Goal: Task Accomplishment & Management: Use online tool/utility

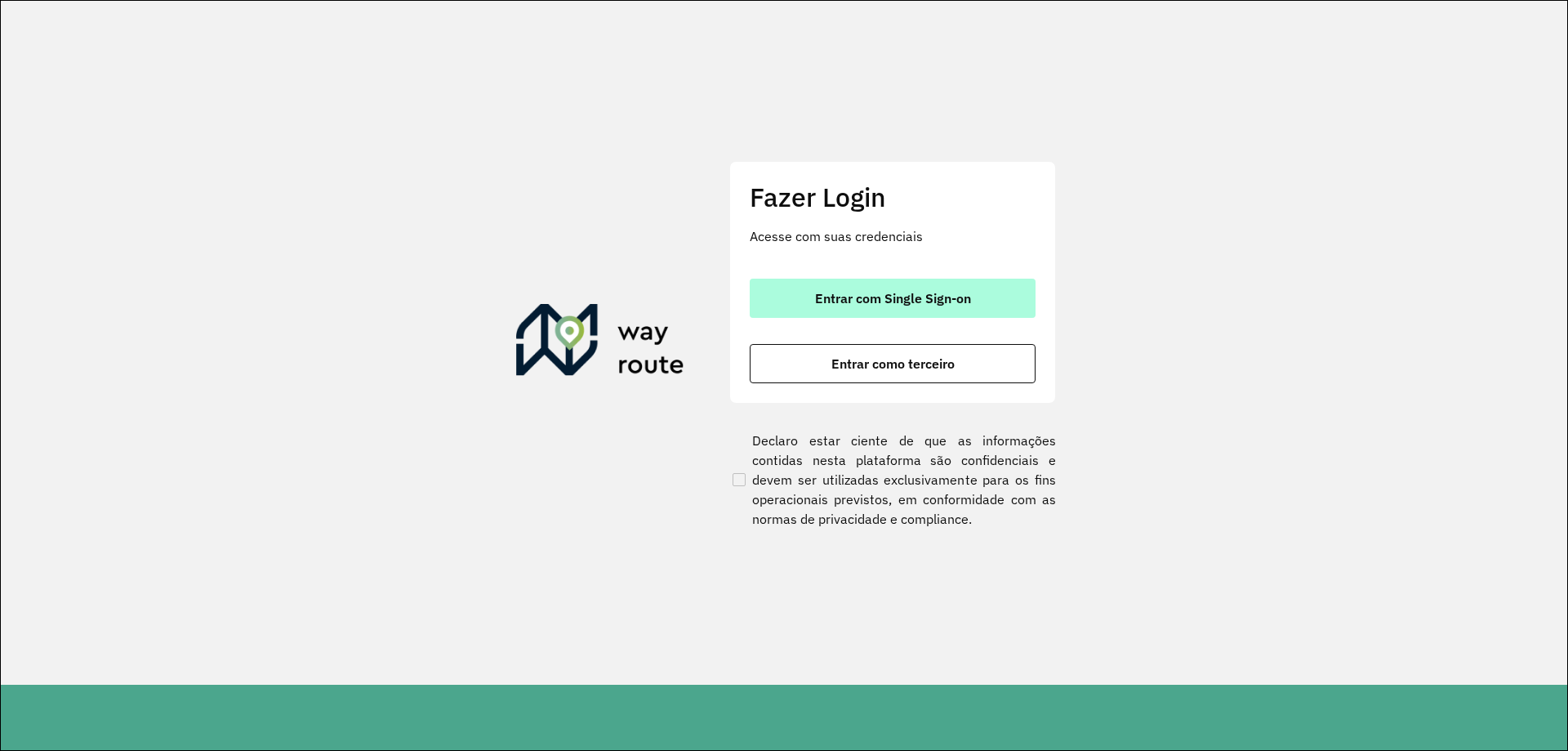
click at [901, 299] on span "Entrar com Single Sign-on" at bounding box center [892, 298] width 156 height 13
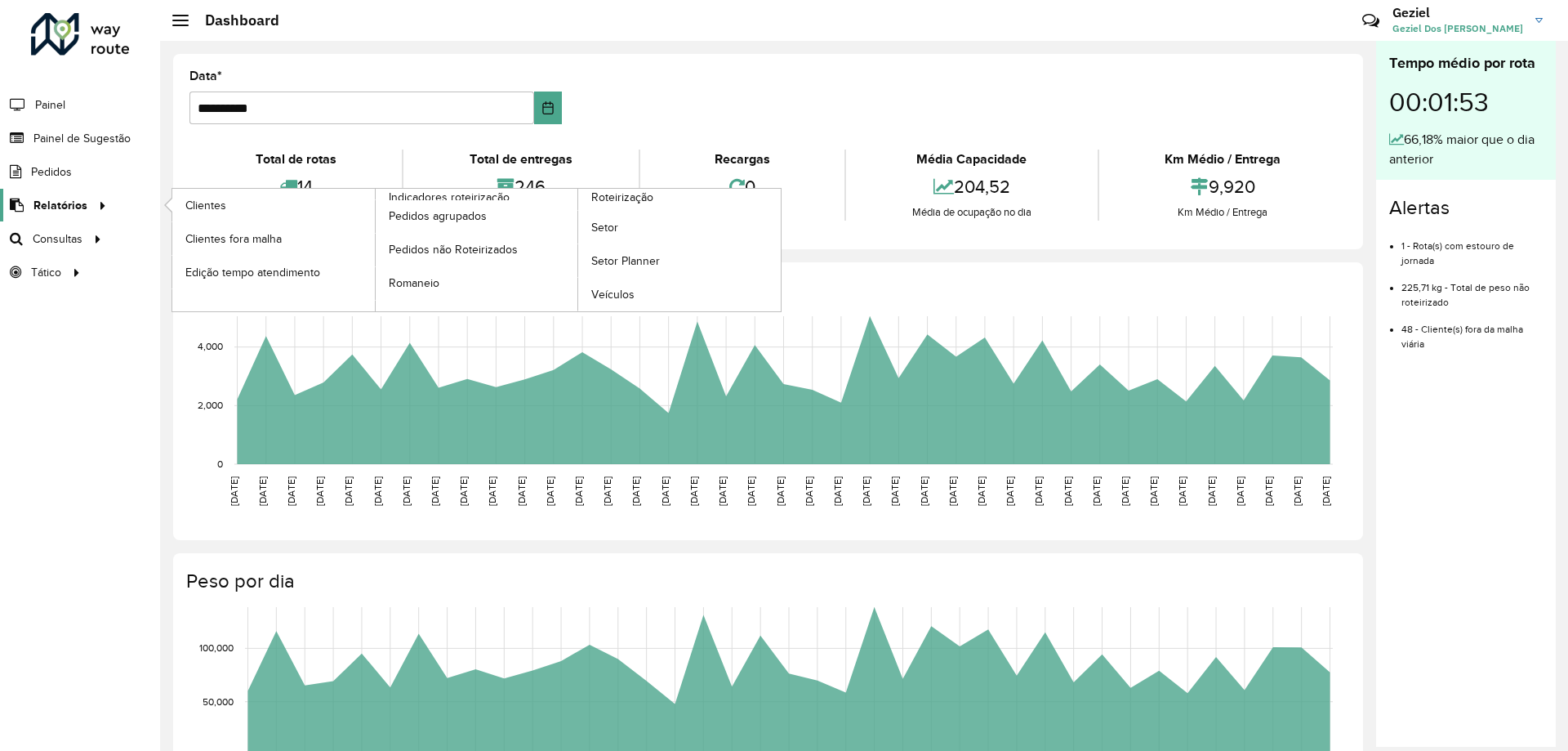
click at [69, 207] on span "Relatórios" at bounding box center [60, 205] width 54 height 17
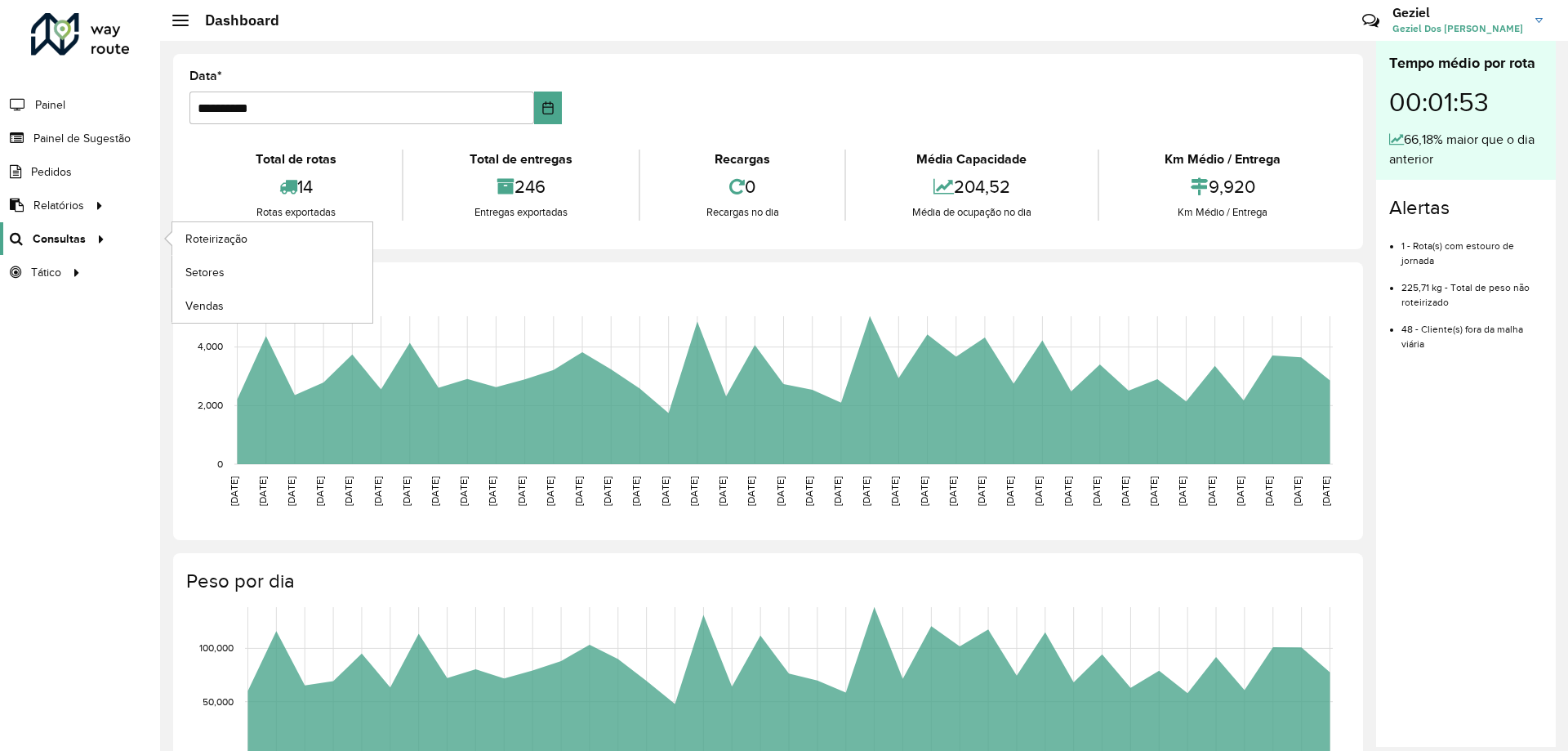
click at [66, 233] on span "Consultas" at bounding box center [59, 238] width 53 height 17
click at [212, 239] on span "Roteirização" at bounding box center [217, 238] width 66 height 17
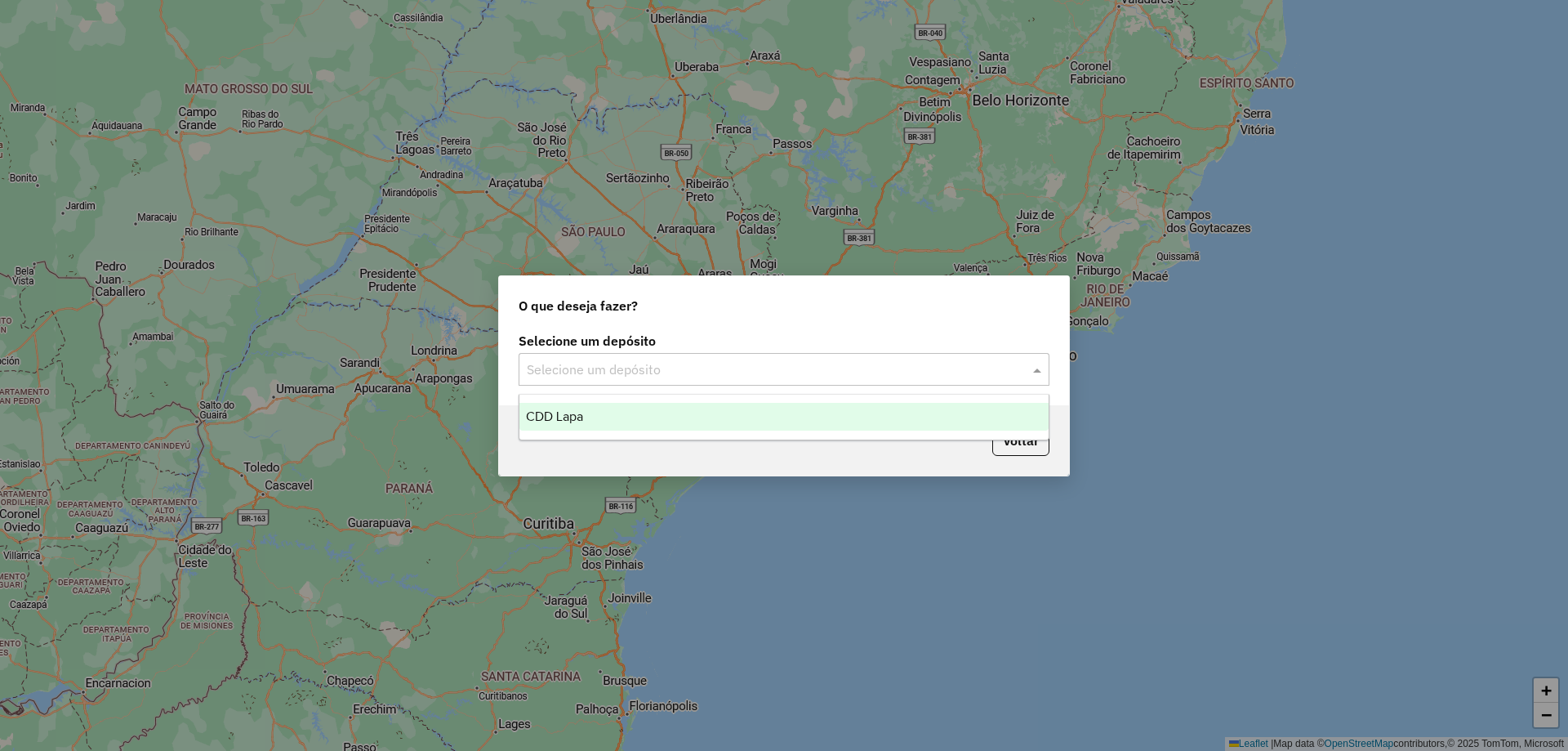
click at [683, 366] on input "text" at bounding box center [768, 370] width 482 height 20
click at [631, 411] on div "CDD Lapa" at bounding box center [784, 416] width 529 height 28
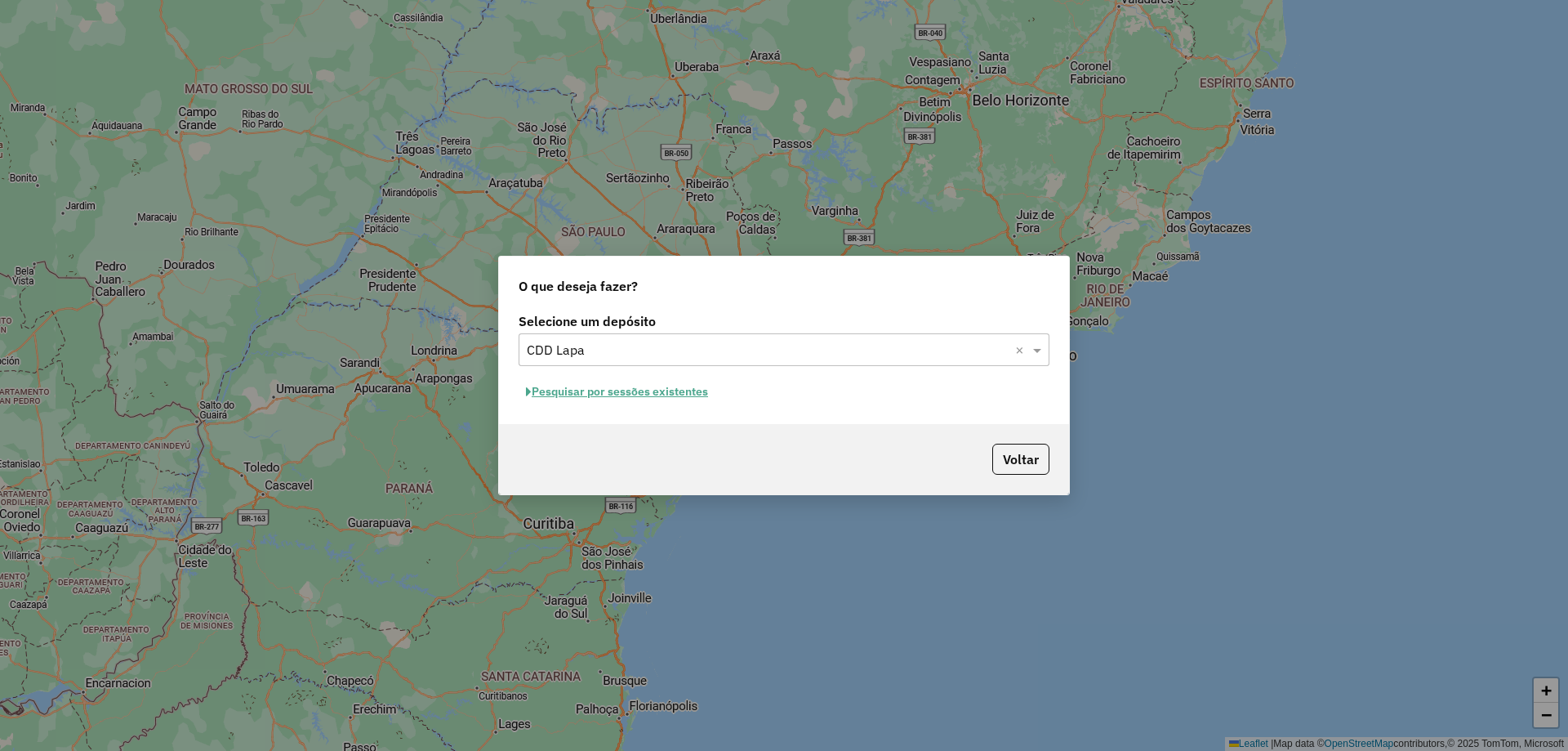
click at [659, 393] on button "Pesquisar por sessões existentes" at bounding box center [617, 392] width 197 height 25
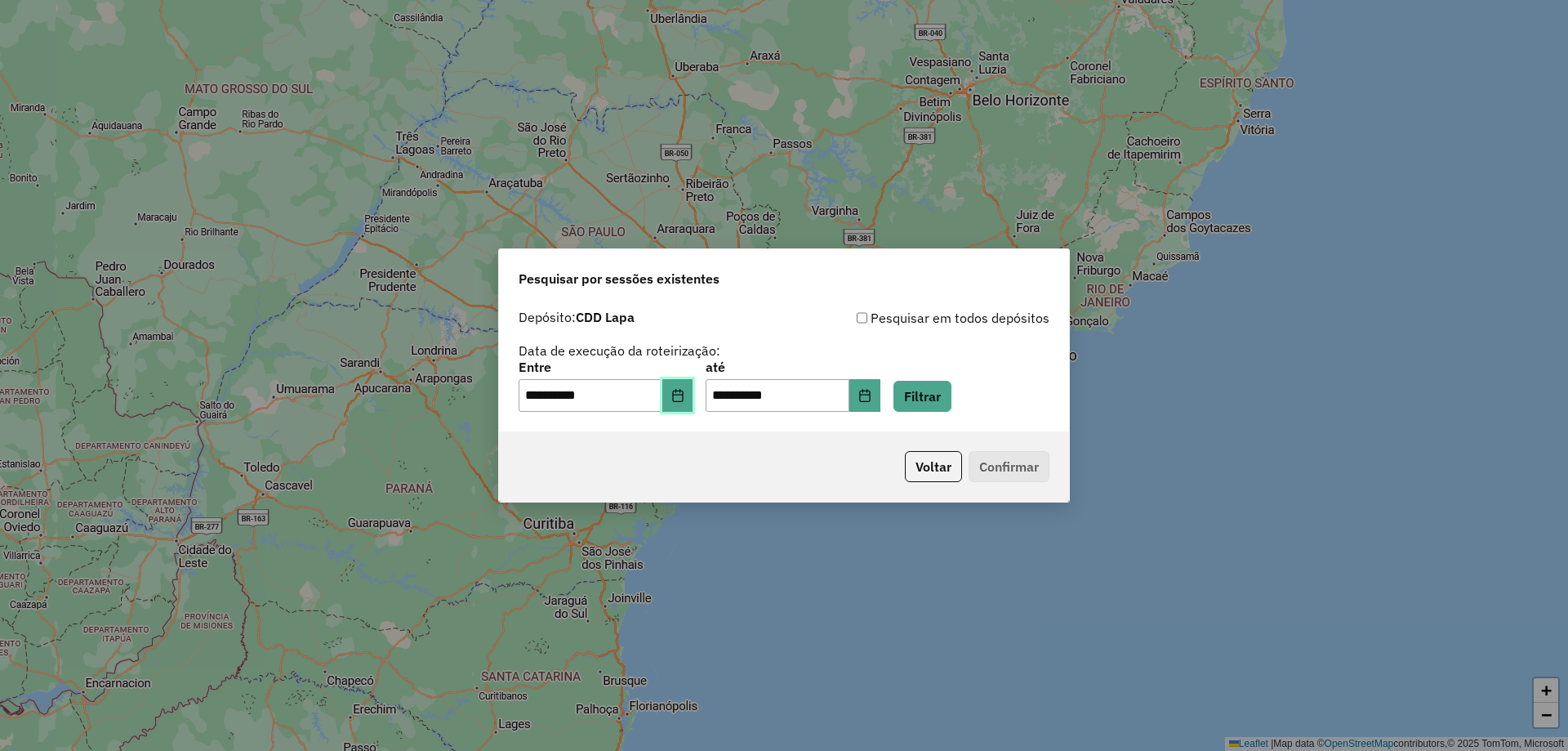
click at [682, 396] on icon "Choose Date" at bounding box center [678, 395] width 13 height 13
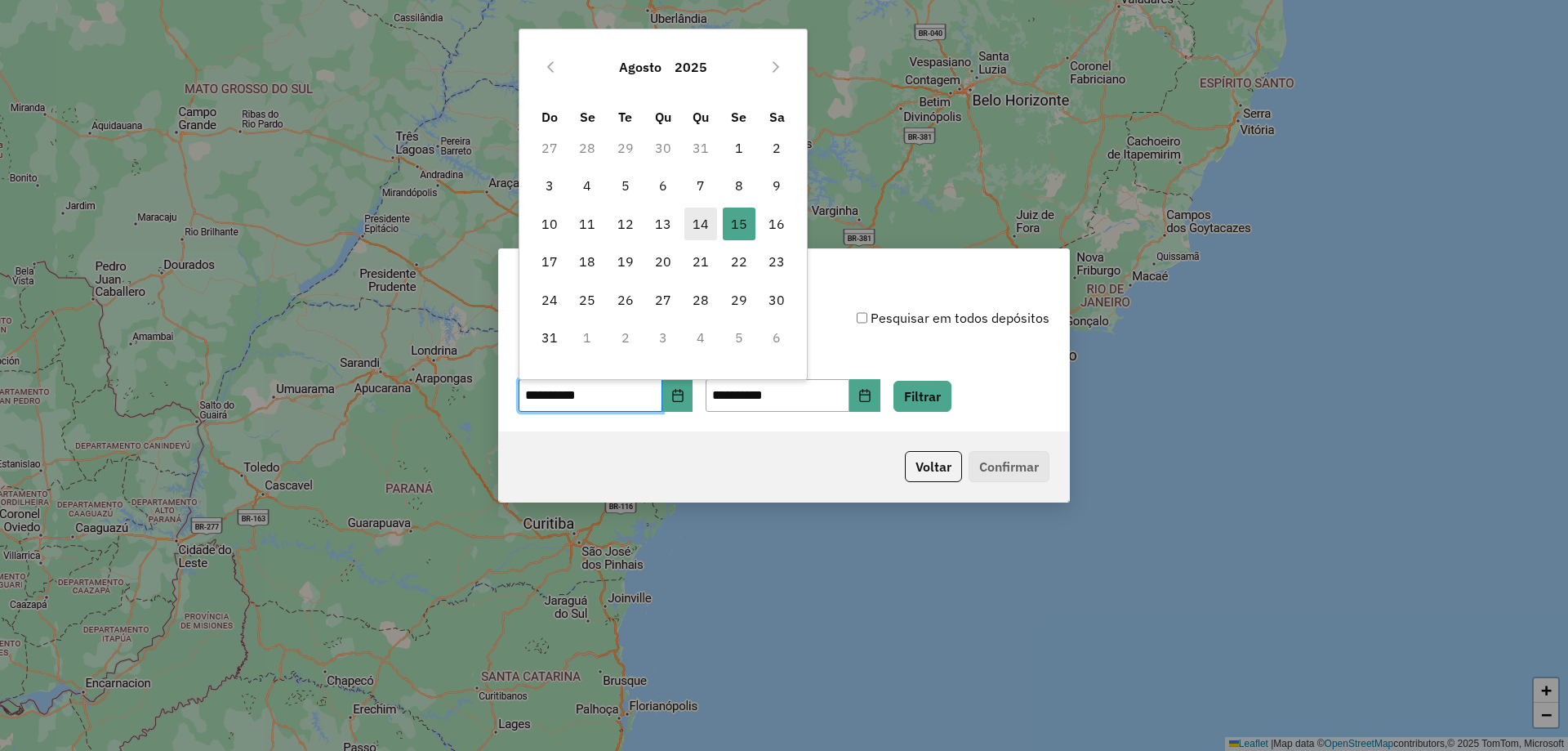
click at [697, 224] on span "14" at bounding box center [700, 224] width 32 height 32
type input "**********"
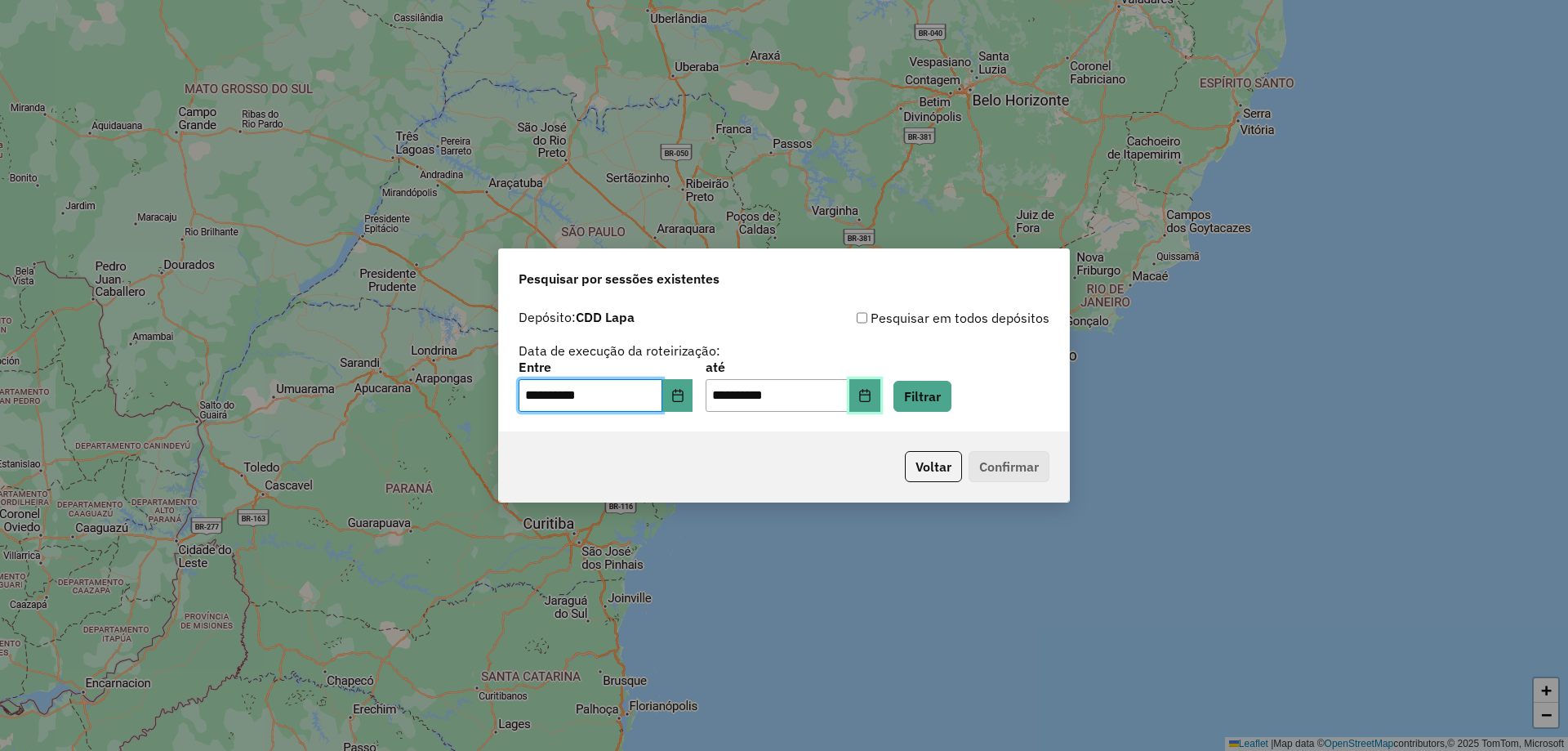
click at [872, 394] on icon "Choose Date" at bounding box center [864, 395] width 13 height 13
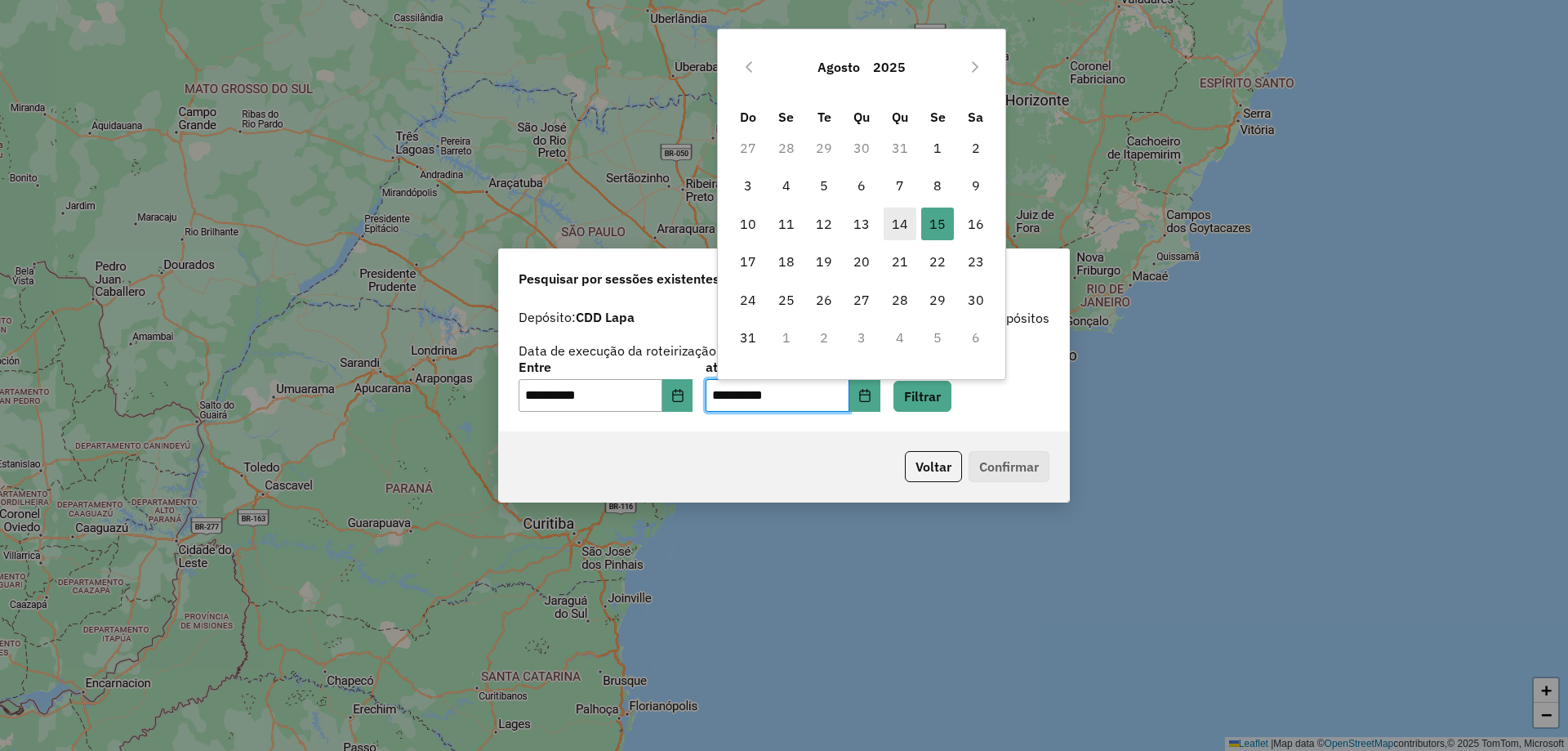
click at [901, 211] on span "14" at bounding box center [899, 224] width 32 height 32
type input "**********"
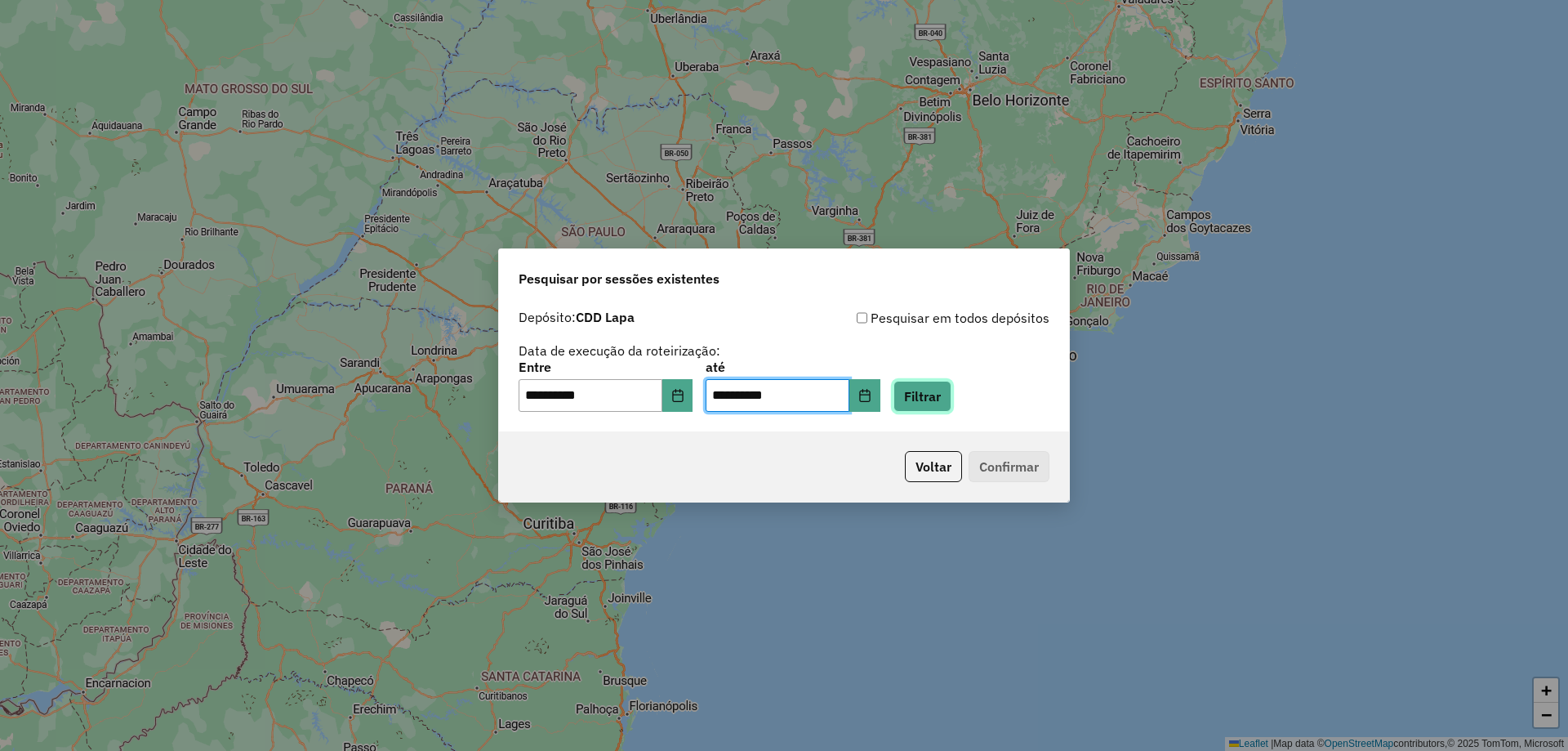
click at [950, 388] on button "Filtrar" at bounding box center [922, 396] width 58 height 31
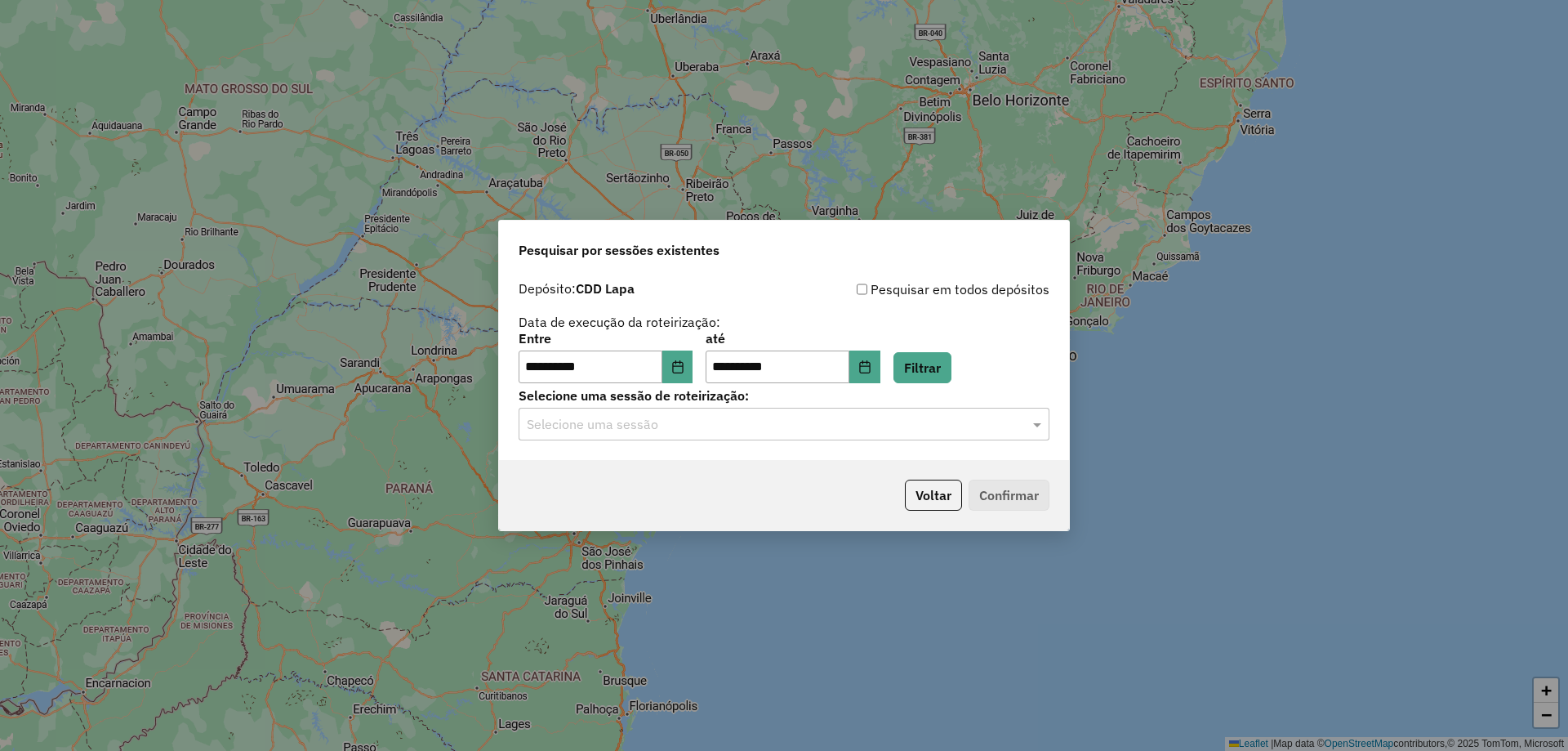
click at [663, 420] on input "text" at bounding box center [768, 425] width 482 height 20
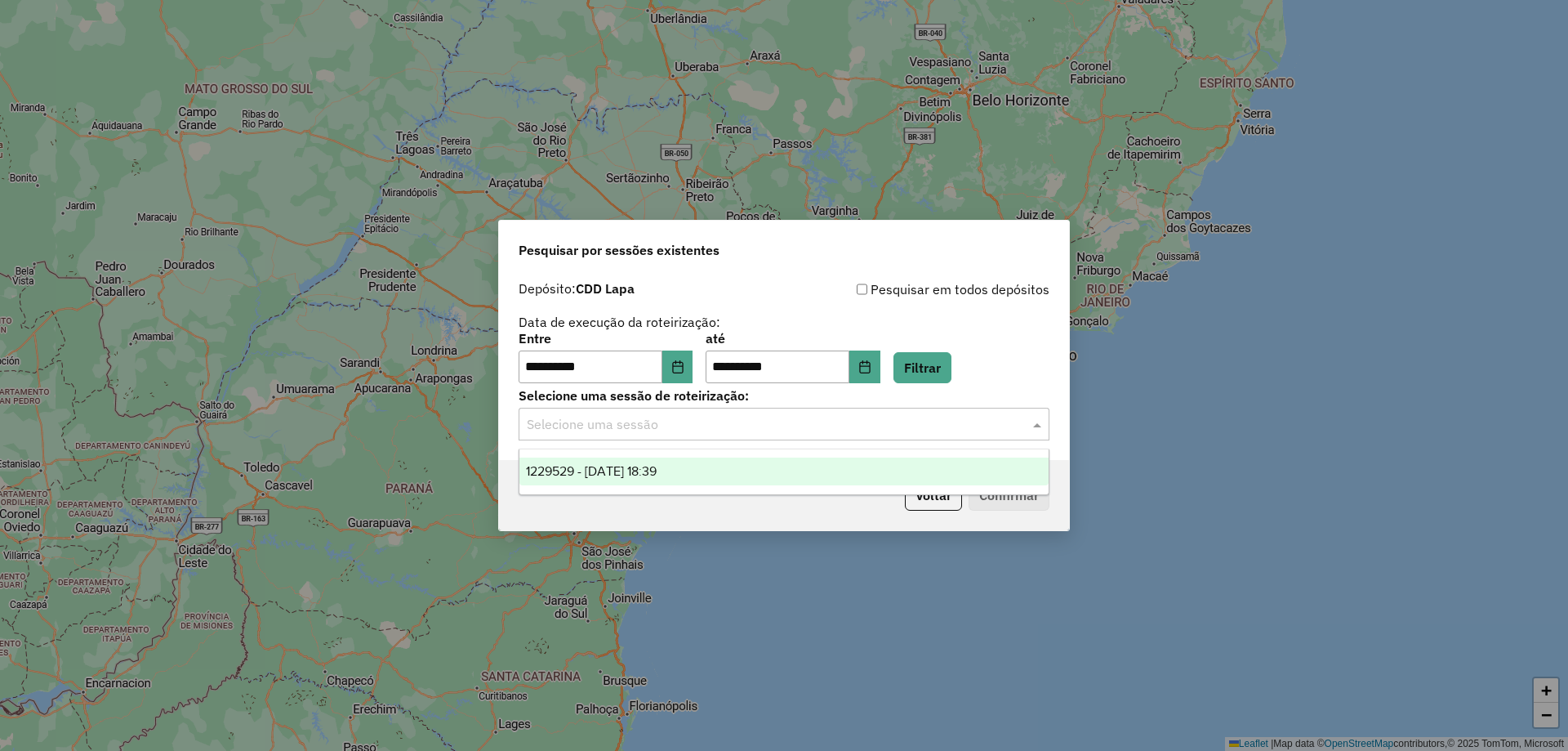
drag, startPoint x: 623, startPoint y: 469, endPoint x: 651, endPoint y: 471, distance: 28.1
click at [623, 470] on span "1229529 - 14/08/2025 18:39" at bounding box center [591, 470] width 131 height 14
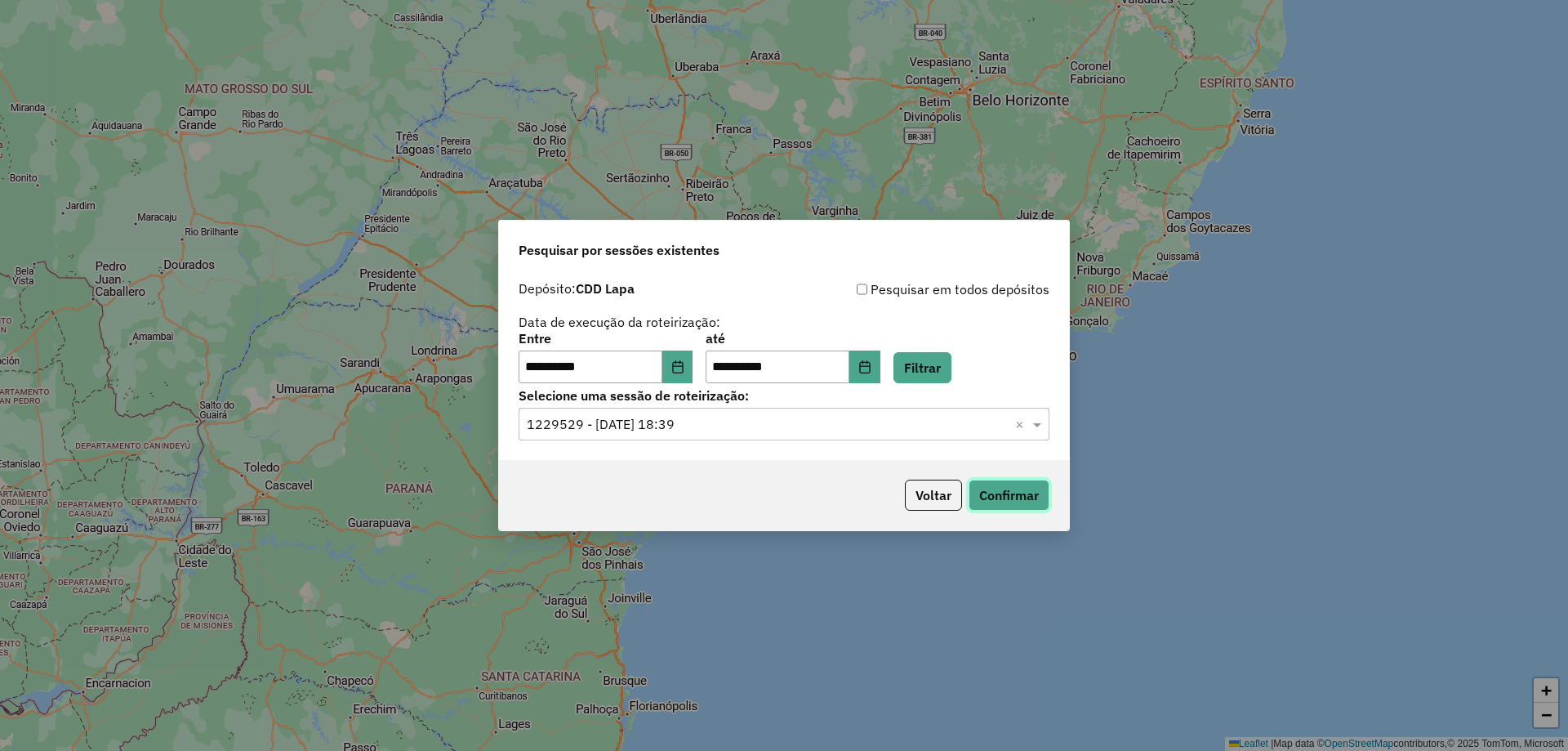
click at [1012, 493] on button "Confirmar" at bounding box center [1009, 495] width 81 height 31
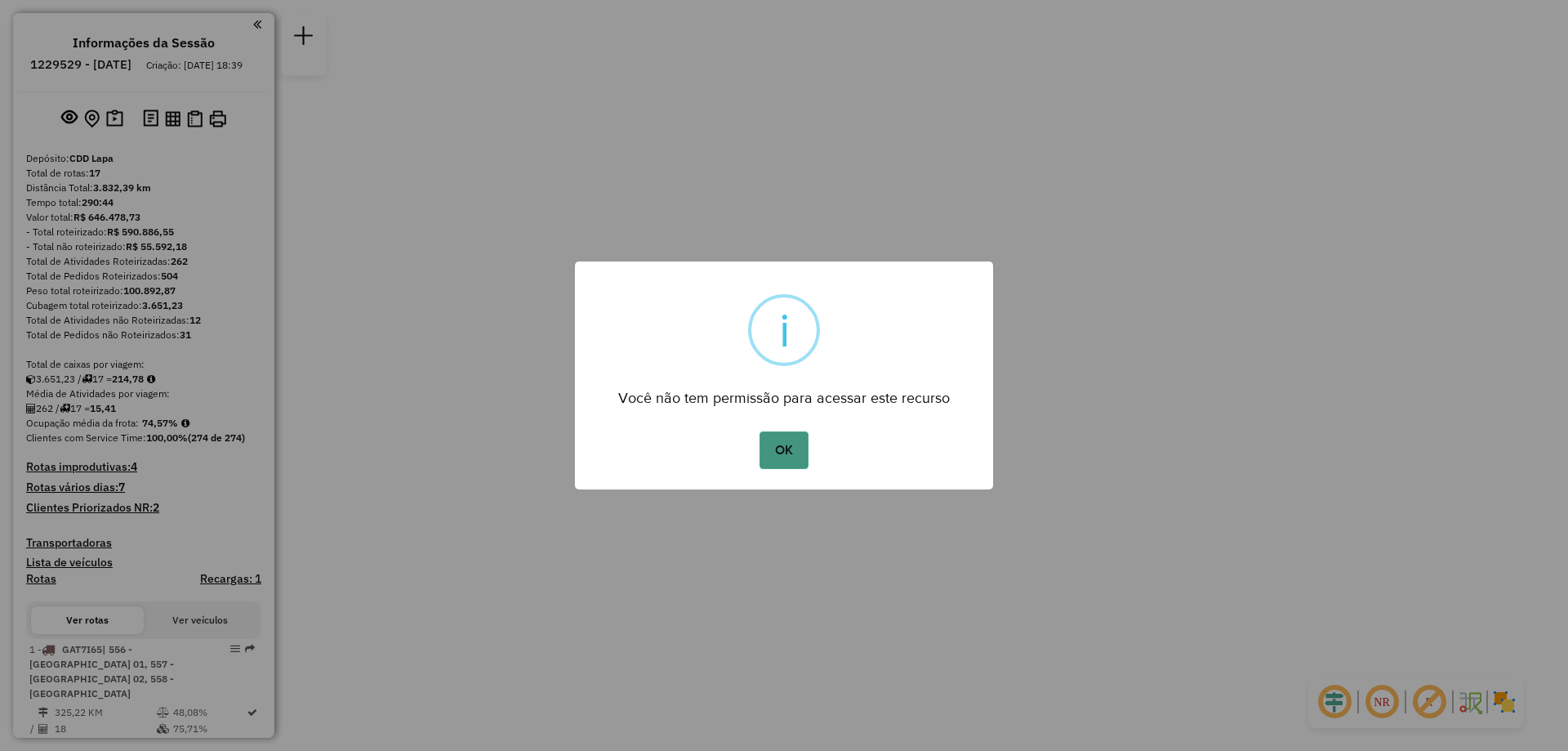
click at [775, 445] on button "OK" at bounding box center [783, 450] width 48 height 38
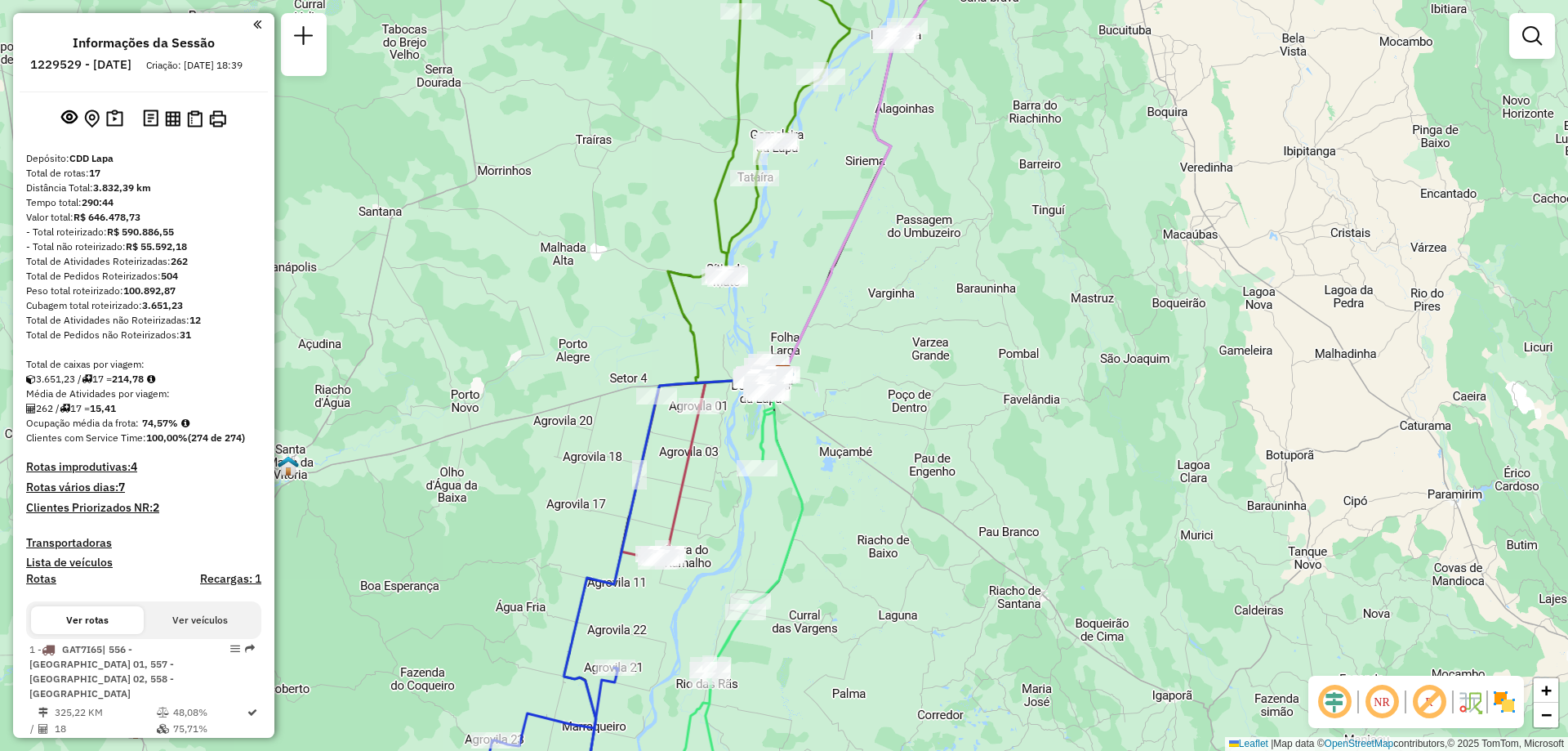
scroll to position [327, 0]
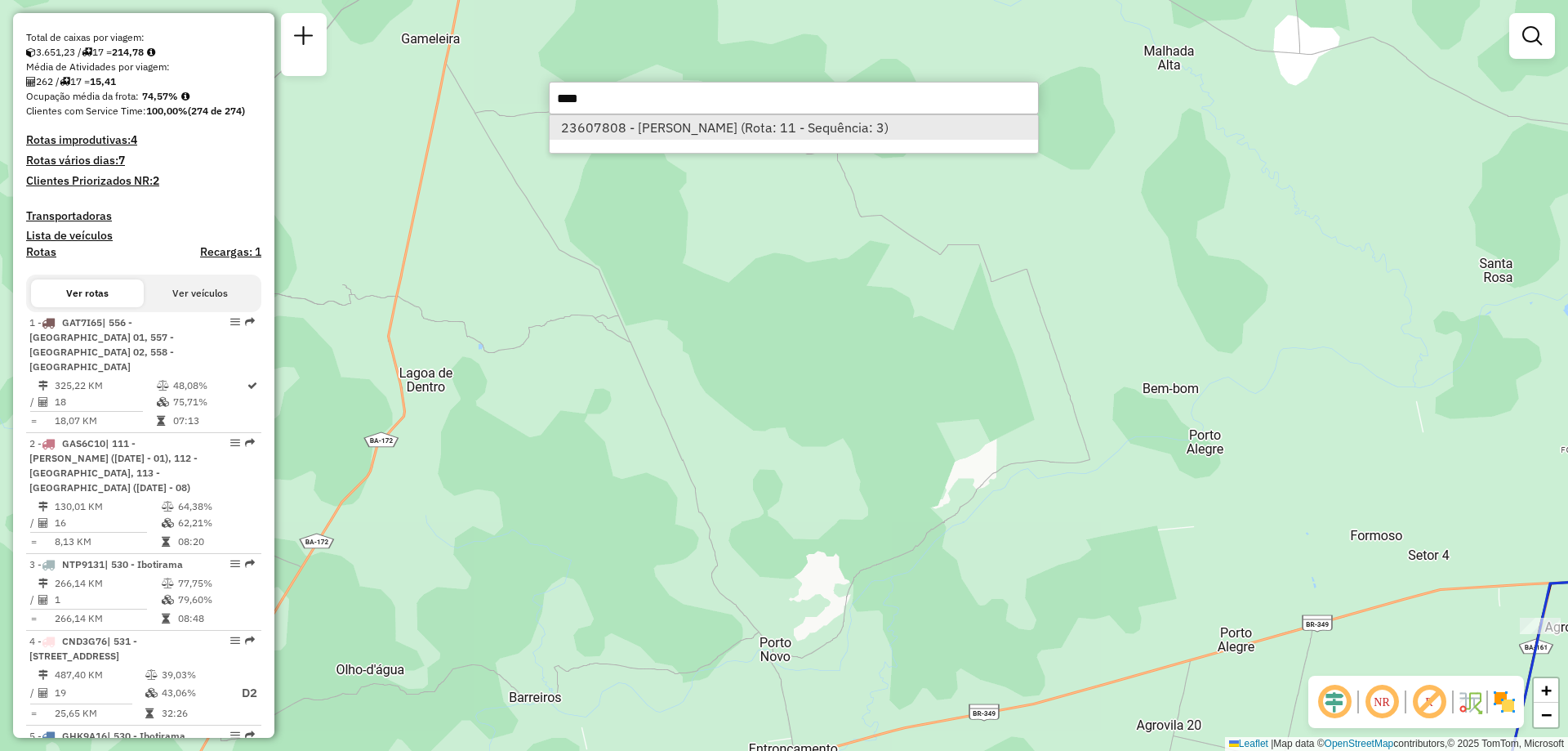
type input "****"
click at [710, 122] on li "23607808 - ELIANE SOARES (Rota: 11 - Sequência: 3)" at bounding box center [793, 127] width 488 height 24
select select "**********"
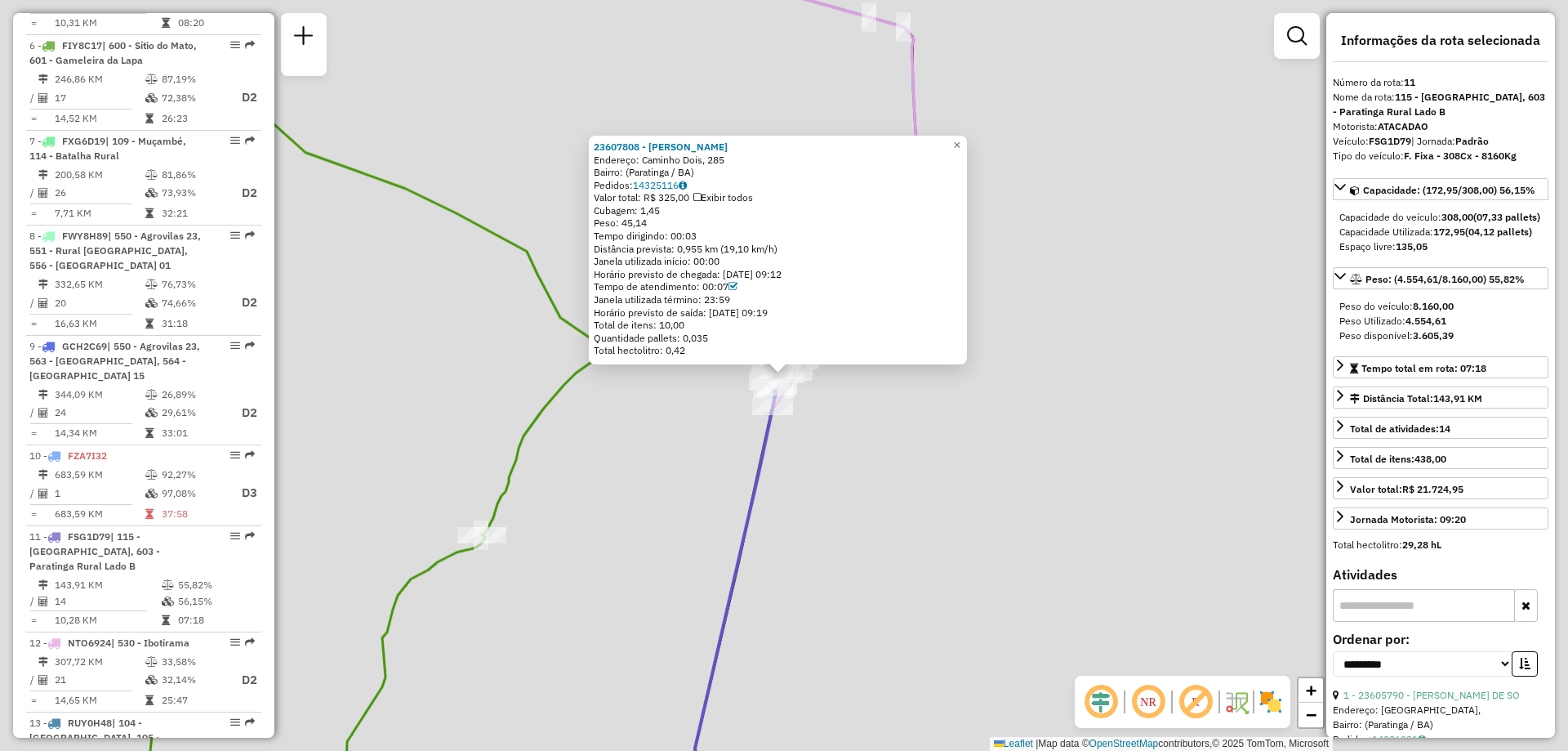
scroll to position [1607, 0]
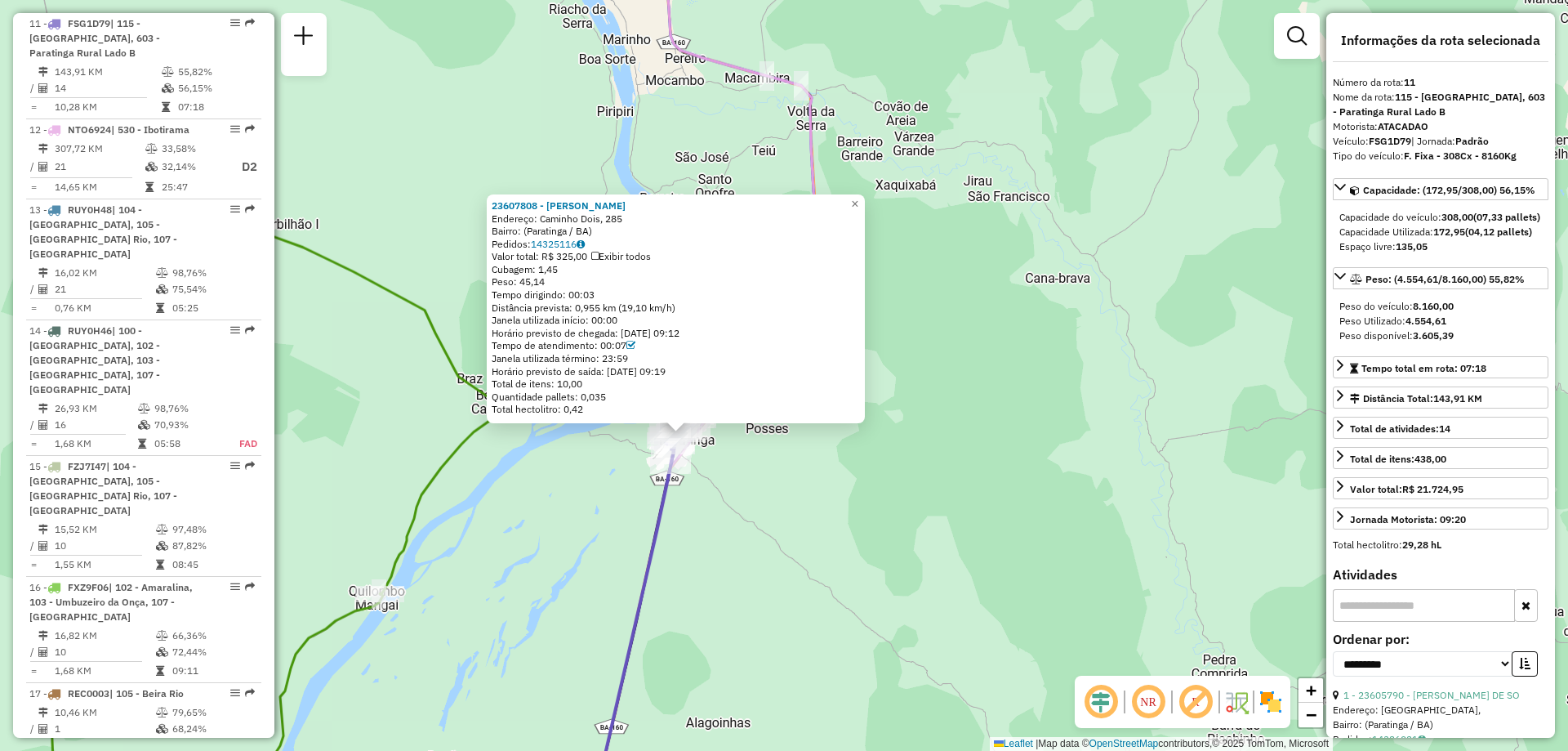
drag, startPoint x: 992, startPoint y: 446, endPoint x: 889, endPoint y: 505, distance: 118.7
click at [889, 505] on div "23607808 - ELIANE SOARES Endereço: Caminho Dois, 285 Bairro: (Paratinga / BA) P…" at bounding box center [784, 376] width 1568 height 751
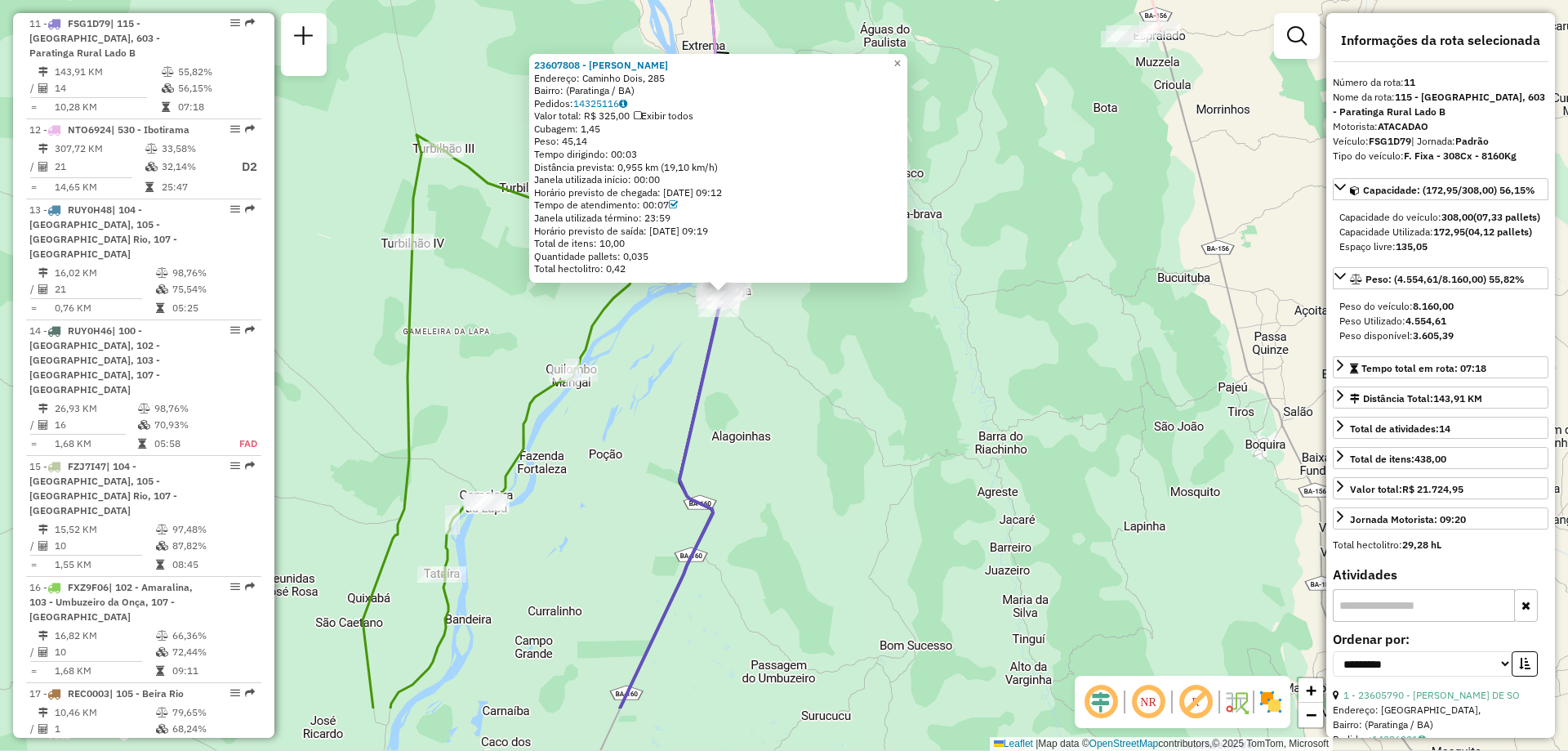
drag, startPoint x: 859, startPoint y: 578, endPoint x: 856, endPoint y: 348, distance: 230.0
click at [853, 353] on div "23607808 - ELIANE SOARES Endereço: Caminho Dois, 285 Bairro: (Paratinga / BA) P…" at bounding box center [784, 376] width 1568 height 751
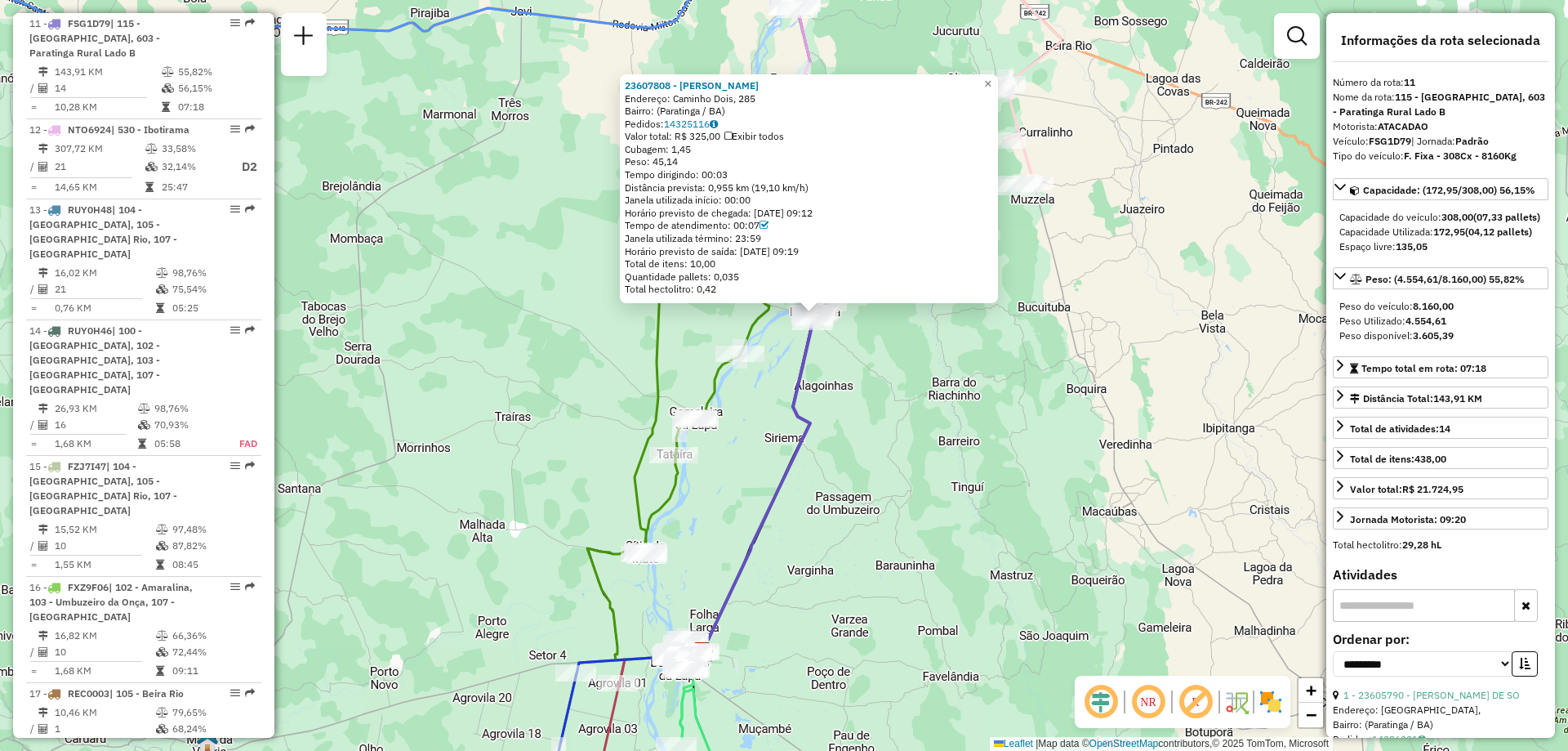
click at [1010, 357] on div "23607808 - ELIANE SOARES Endereço: Caminho Dois, 285 Bairro: (Paratinga / BA) P…" at bounding box center [784, 376] width 1568 height 751
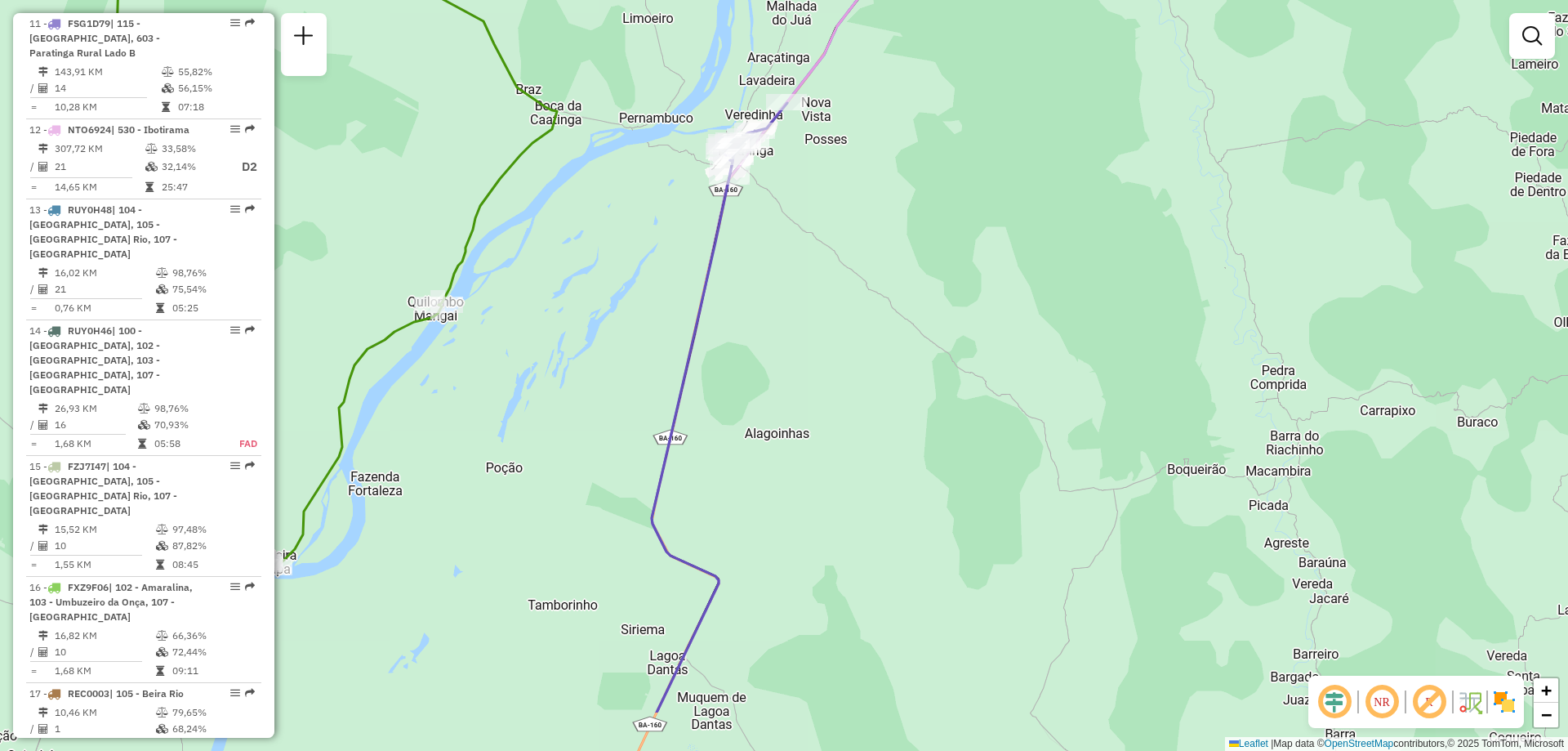
drag, startPoint x: 852, startPoint y: 467, endPoint x: 853, endPoint y: 353, distance: 114.0
click at [853, 353] on div "Janela de atendimento Grade de atendimento Capacidade Transportadoras Veículos …" at bounding box center [784, 376] width 1568 height 751
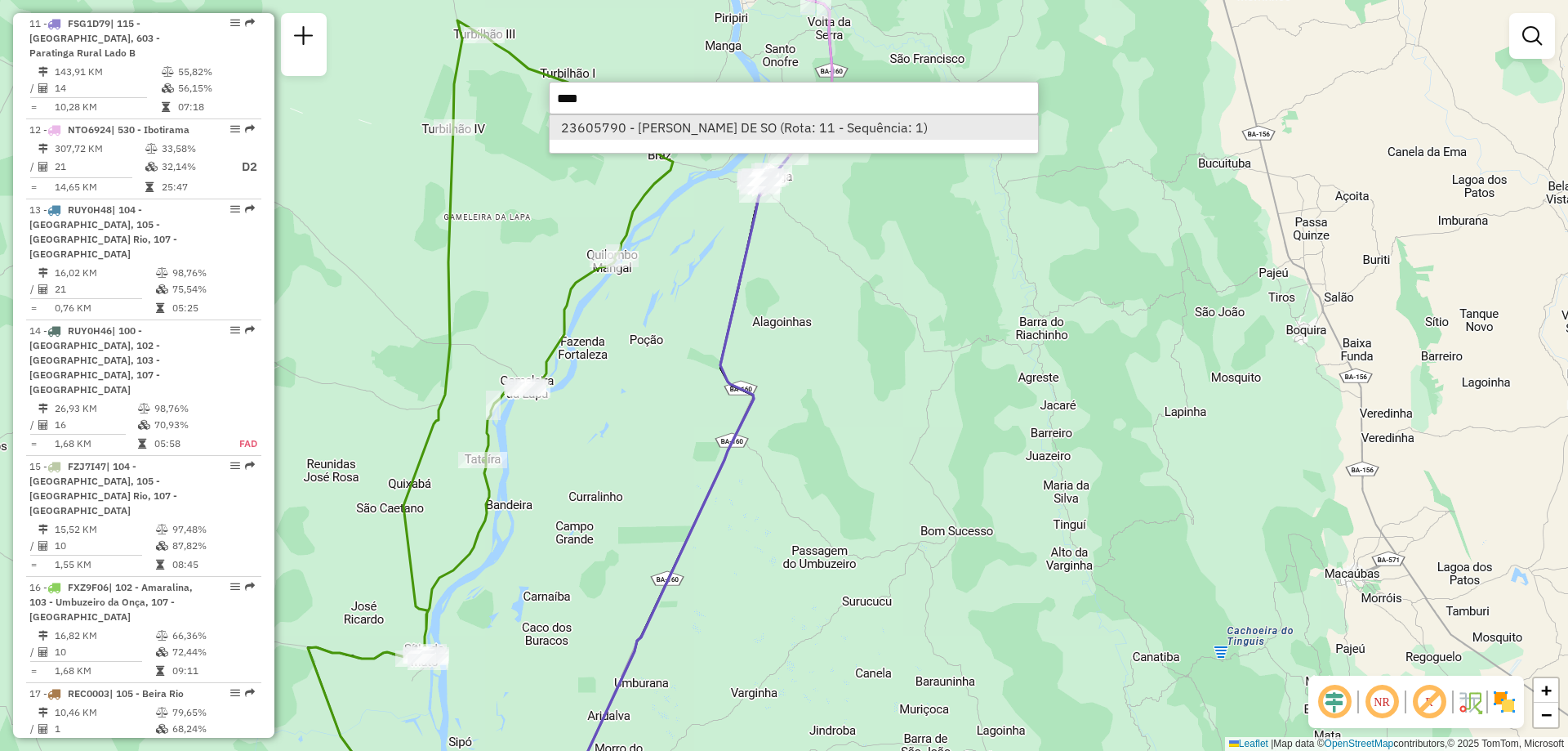
type input "****"
click at [680, 125] on li "23605790 - VILMA FERREIRA DE SO (Rota: 11 - Sequência: 1)" at bounding box center [793, 127] width 488 height 24
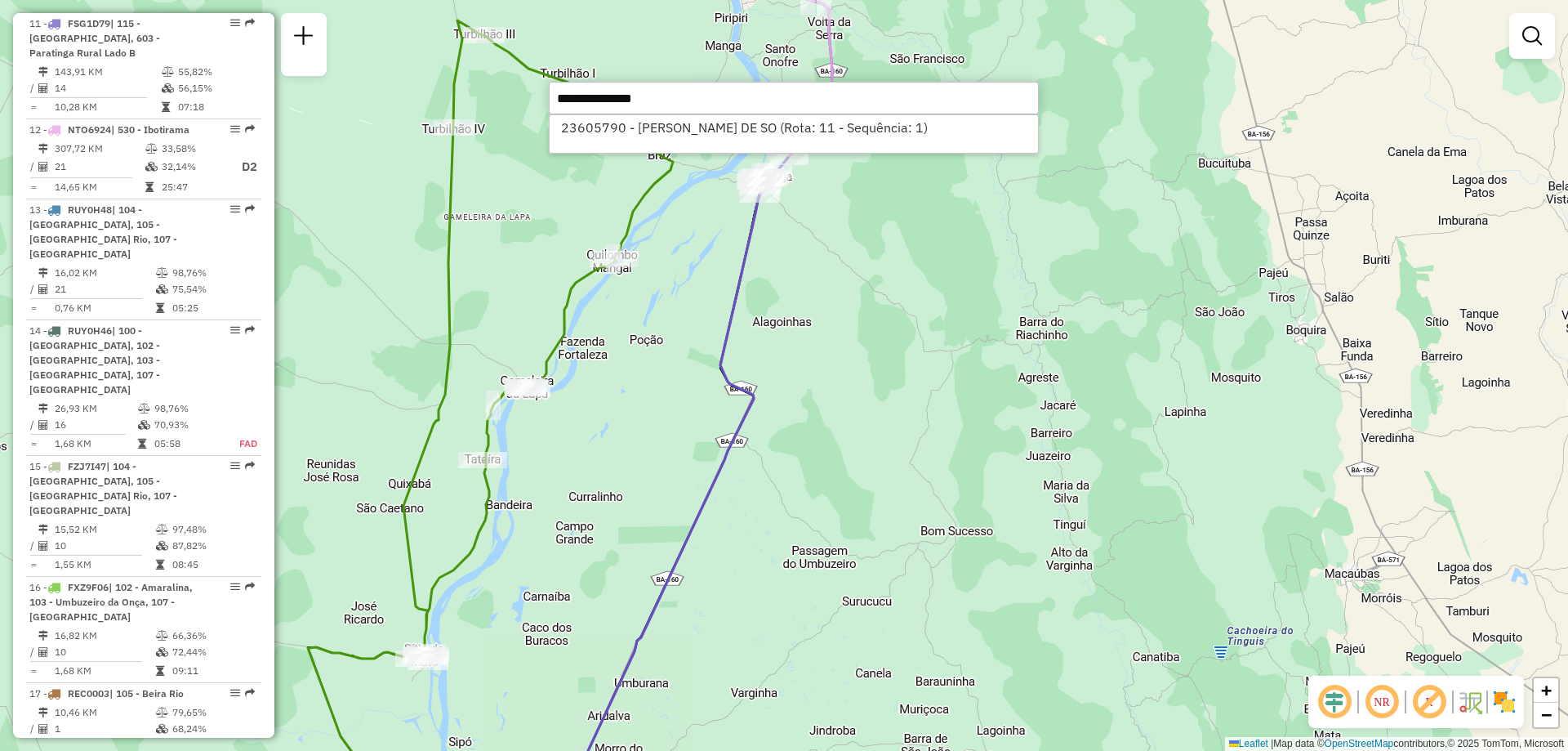
select select "**********"
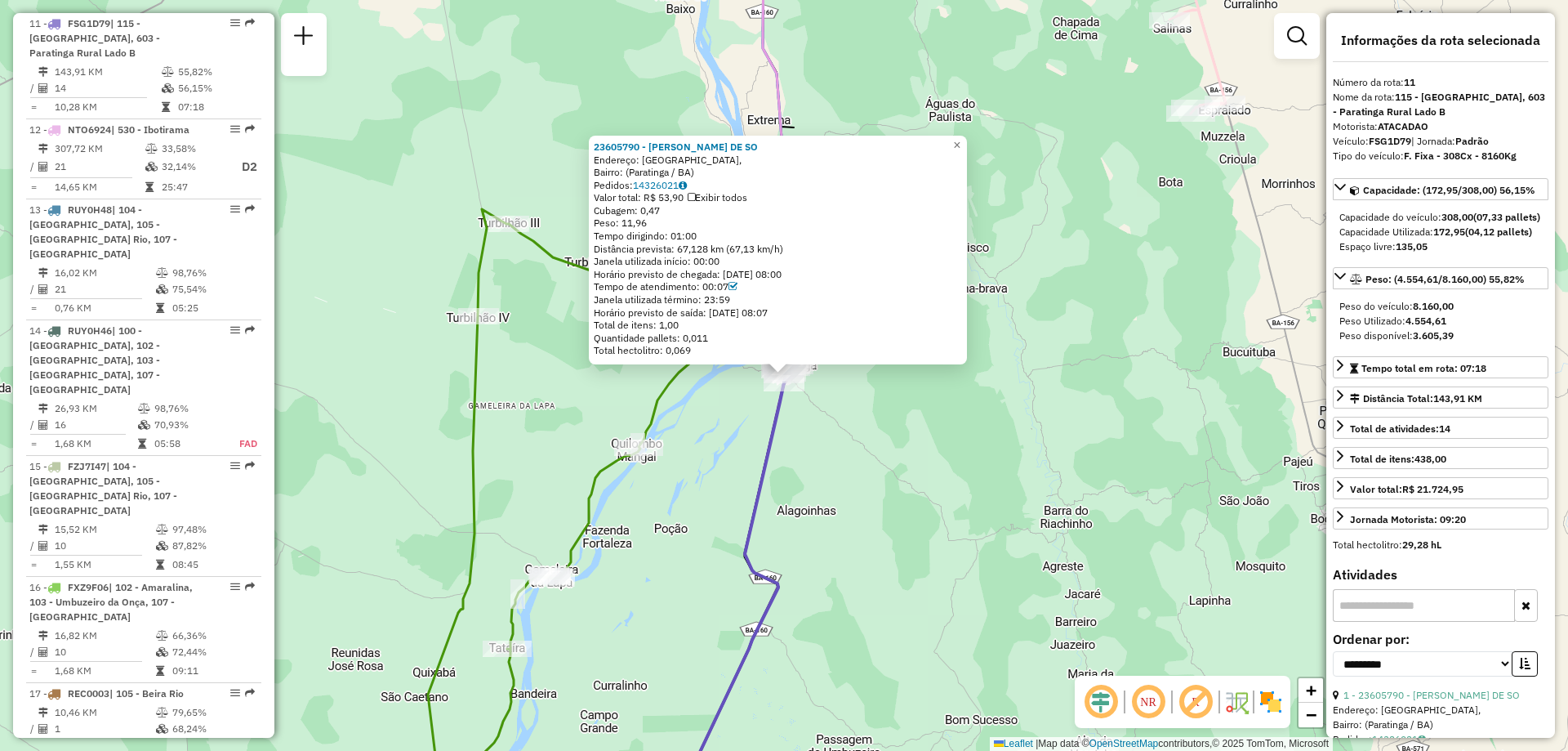
click at [987, 451] on div "23605790 - VILMA FERREIRA DE SO Endereço: Rua Oito Dezembro, Bairro: (Paratinga…" at bounding box center [784, 376] width 1568 height 751
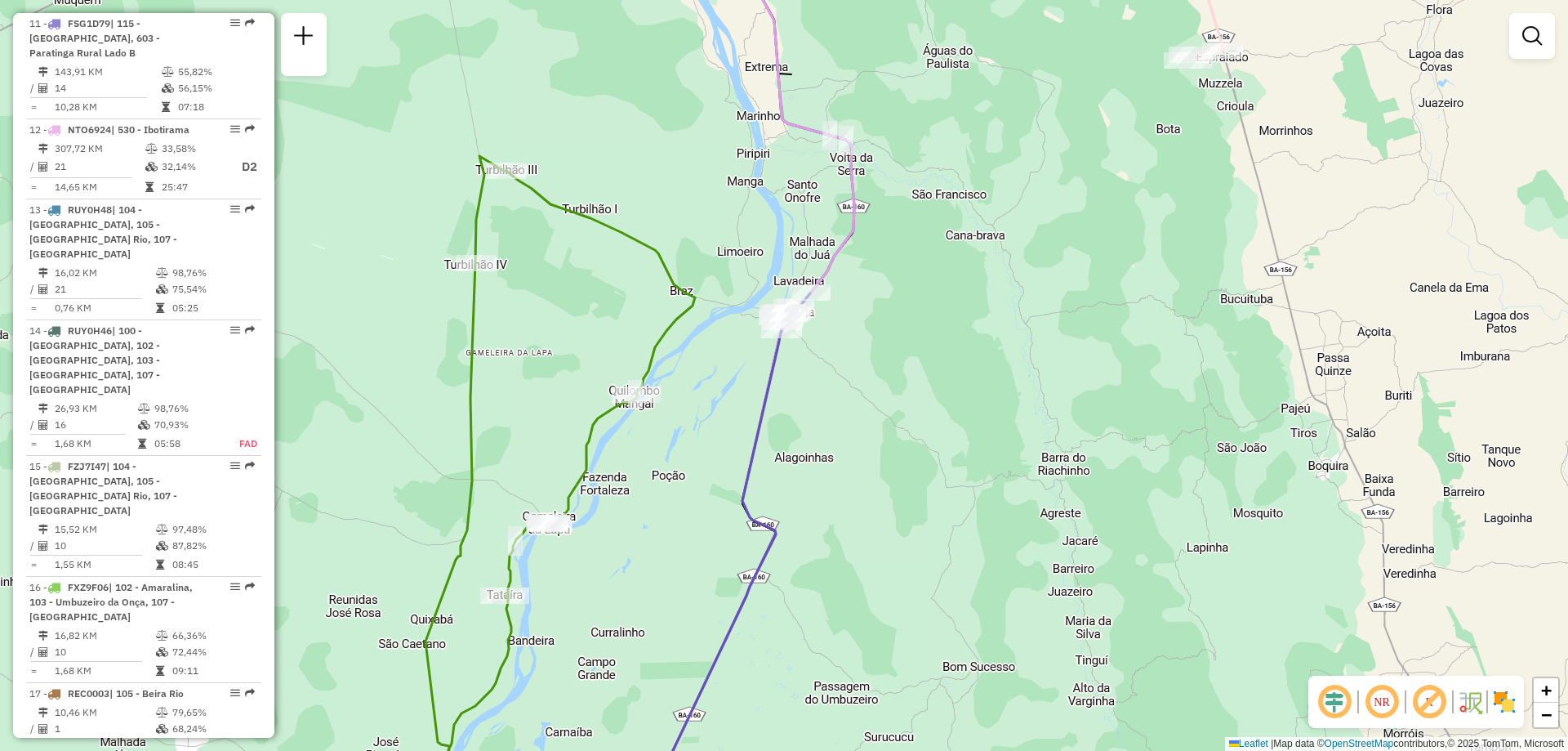
drag, startPoint x: 908, startPoint y: 426, endPoint x: 909, endPoint y: 366, distance: 60.0
click at [909, 366] on div "Janela de atendimento Grade de atendimento Capacidade Transportadoras Veículos …" at bounding box center [784, 376] width 1568 height 751
